Goal: Task Accomplishment & Management: Complete application form

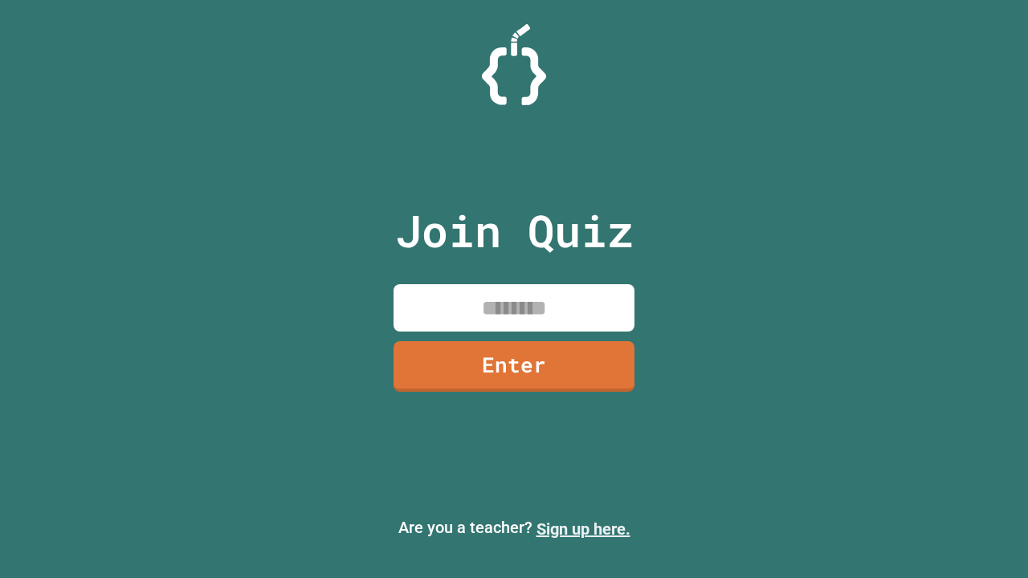
click at [583, 529] on link "Sign up here." at bounding box center [584, 529] width 94 height 19
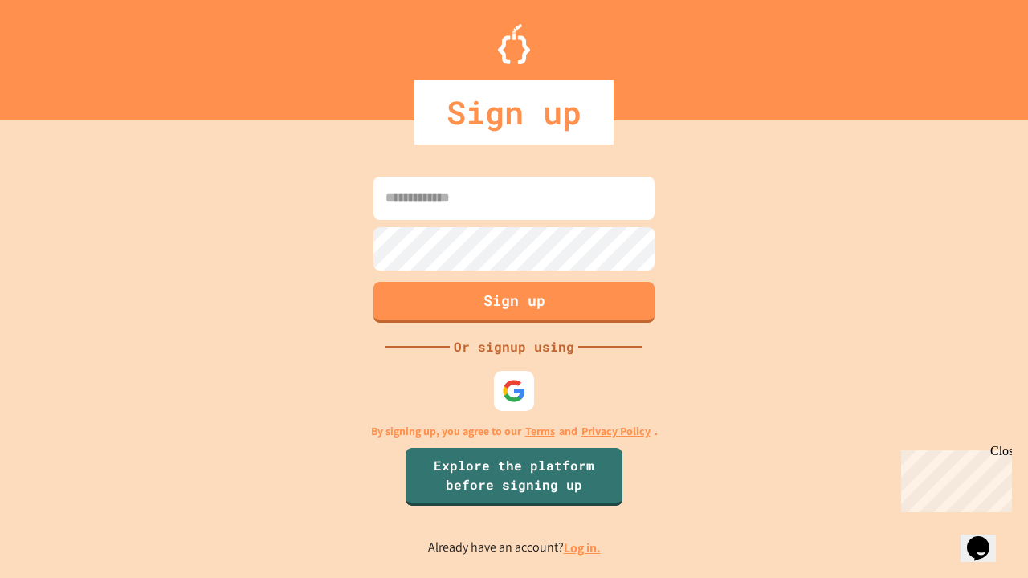
click at [583, 548] on link "Log in." at bounding box center [582, 548] width 37 height 17
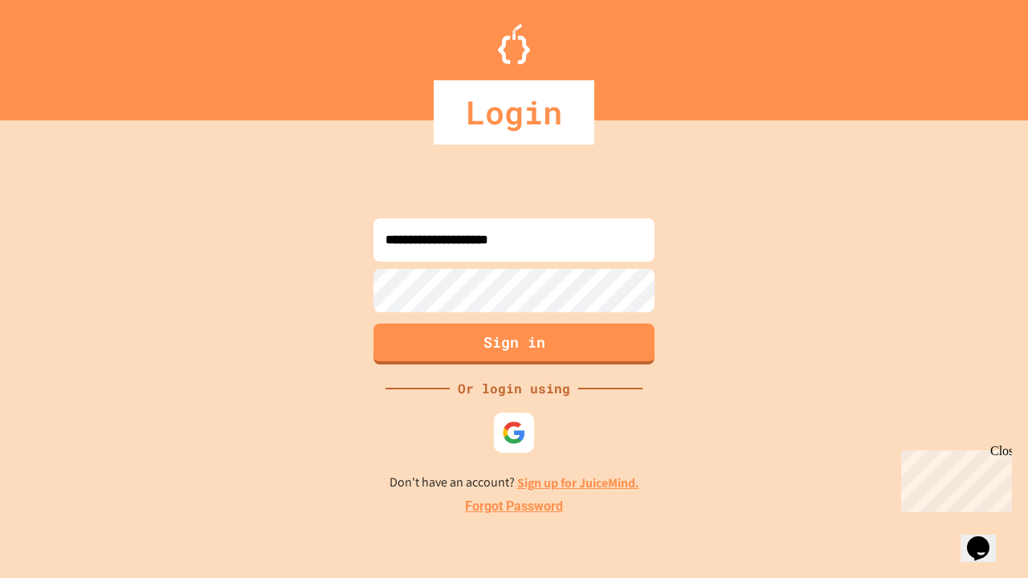
type input "**********"
